Goal: Task Accomplishment & Management: Manage account settings

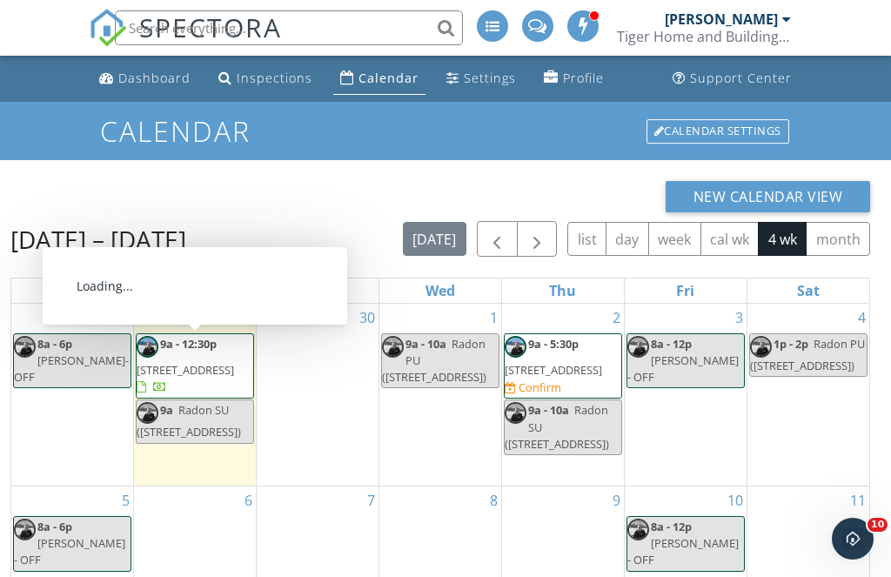
click at [209, 367] on span "3114 Grand Ave, Glenwood Springs 81601" at bounding box center [185, 370] width 97 height 16
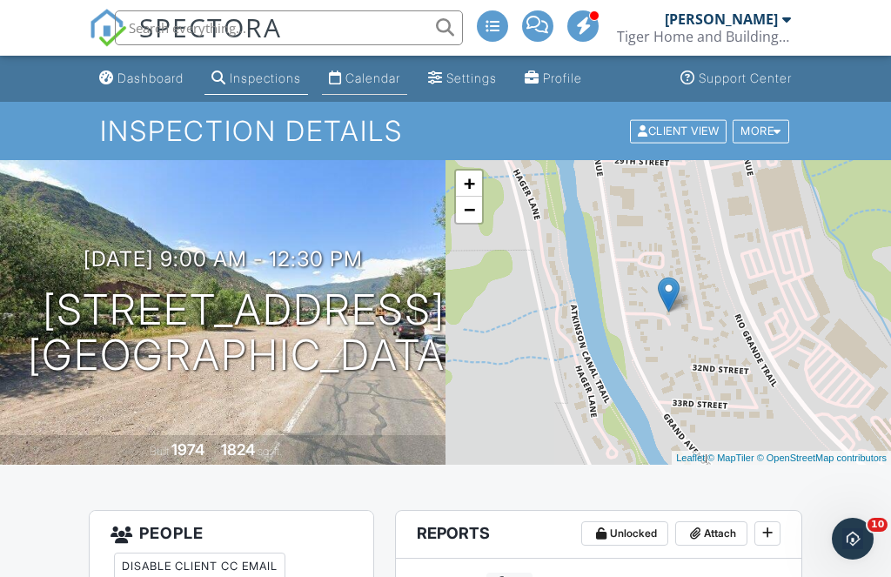
click at [385, 78] on div "Calendar" at bounding box center [372, 77] width 55 height 15
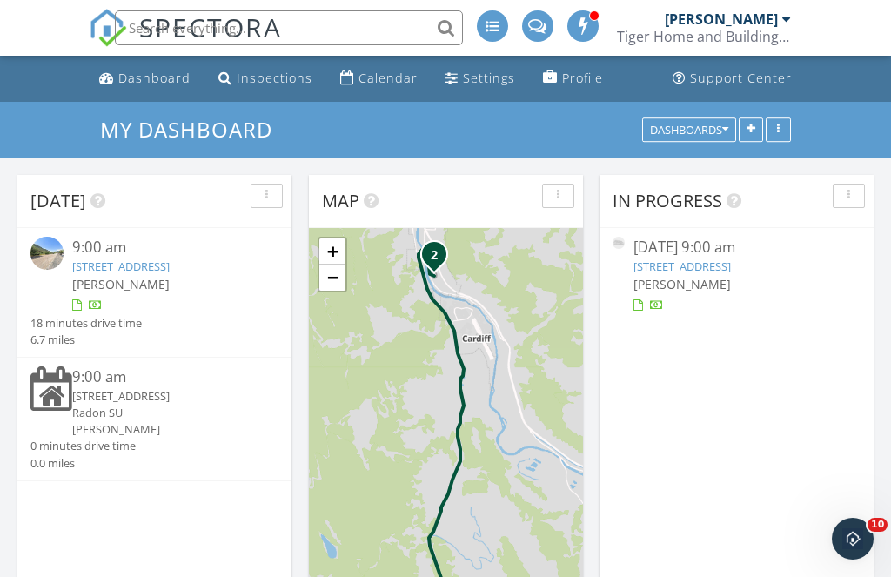
click at [124, 269] on link "[STREET_ADDRESS]" at bounding box center [120, 266] width 97 height 16
